Goal: Find specific page/section: Find specific page/section

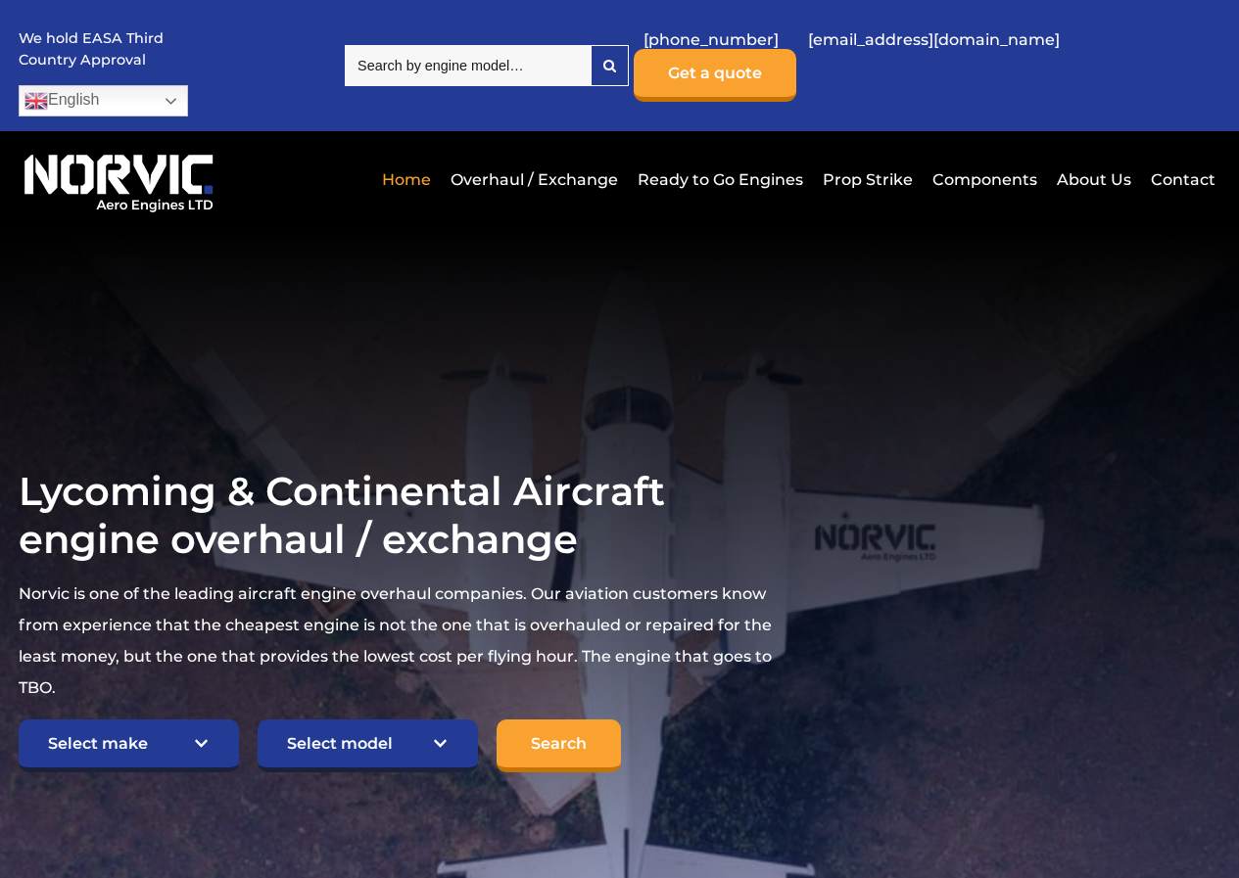
click at [506, 56] on input "search" at bounding box center [468, 65] width 246 height 41
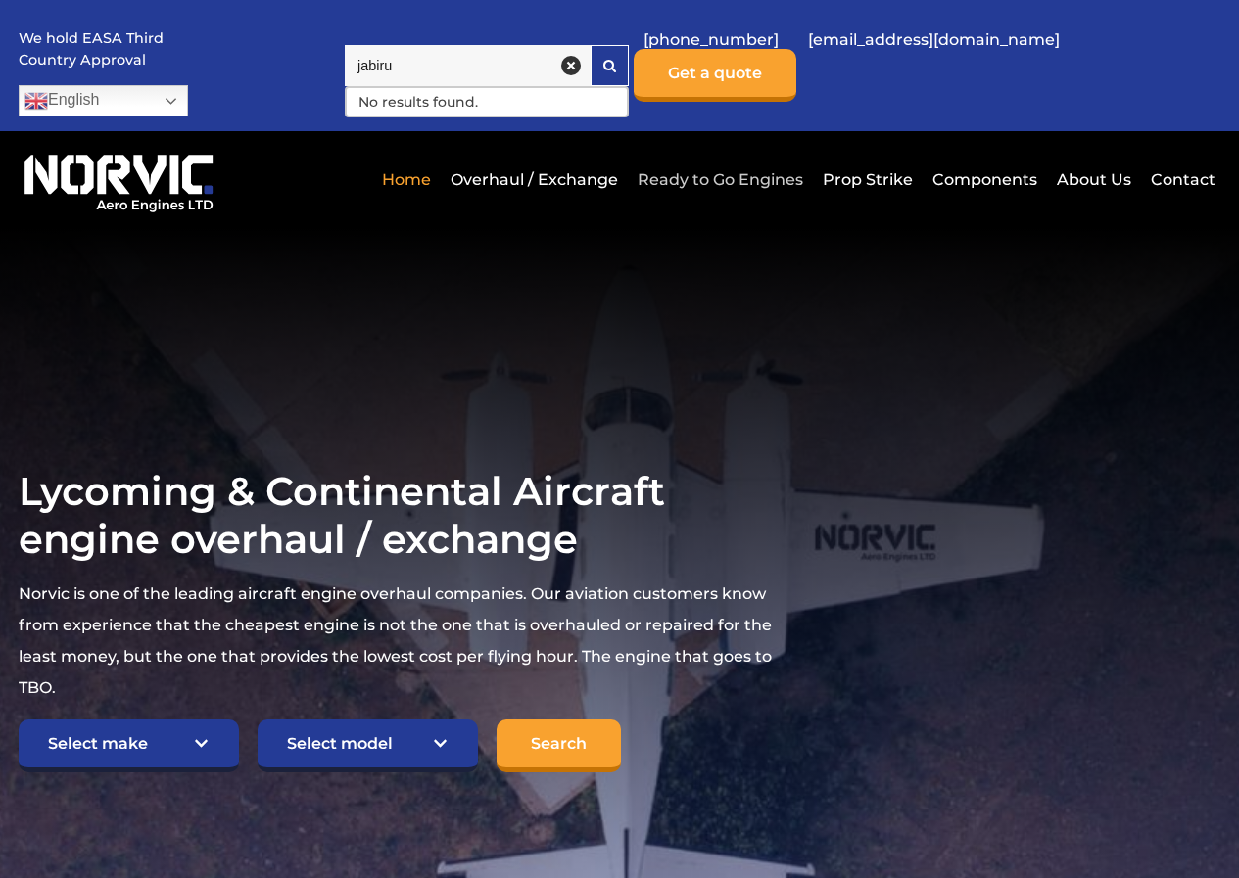
type input "jabiru"
click at [733, 156] on link "Ready to Go Engines" at bounding box center [719, 180] width 175 height 48
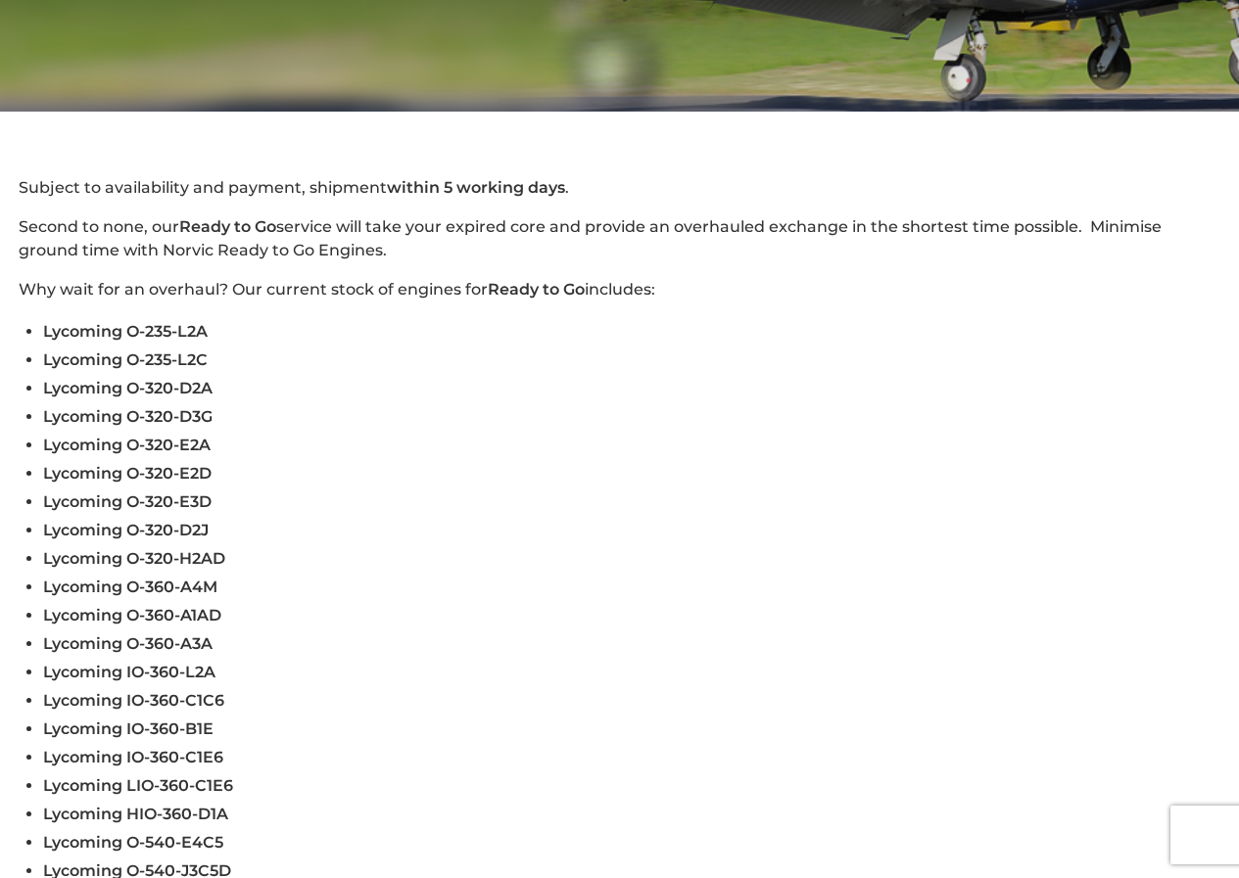
scroll to position [294, 0]
